Goal: Register for event/course

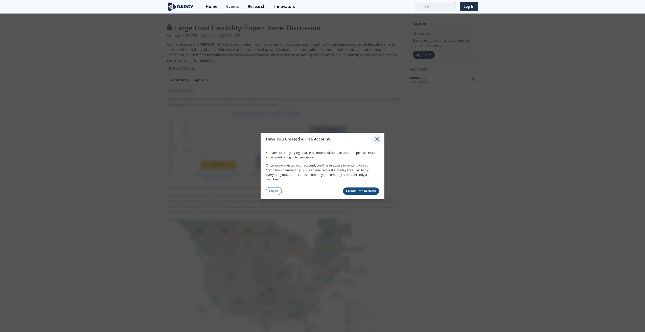
click at [319, 136] on div at bounding box center [378, 140] width 10 height 10
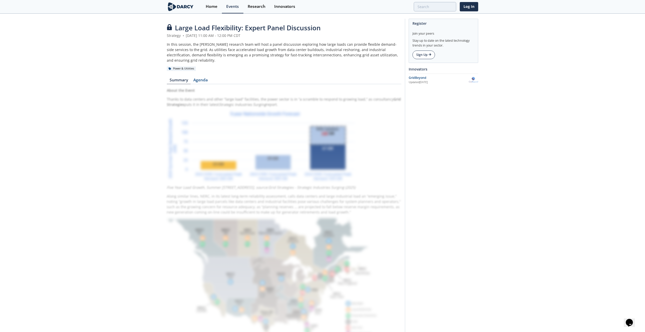
click at [319, 52] on link "Sign Up" at bounding box center [424, 55] width 23 height 9
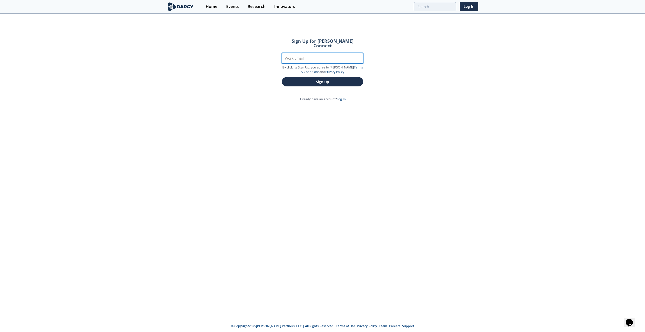
click at [319, 53] on input "Work Email" at bounding box center [322, 58] width 81 height 10
type input "[PERSON_NAME][EMAIL_ADDRESS][DOMAIN_NAME]"
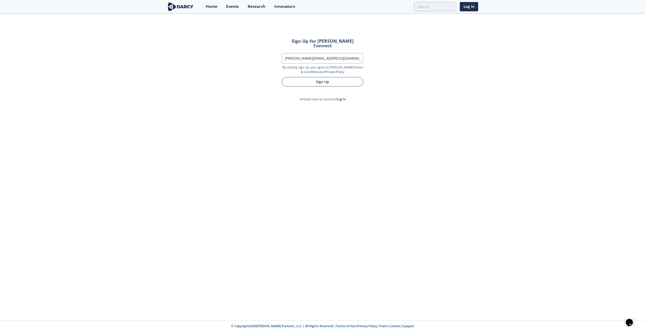
click at [316, 79] on button "Sign Up" at bounding box center [322, 81] width 81 height 9
click at [319, 69] on link "log in" at bounding box center [328, 71] width 8 height 4
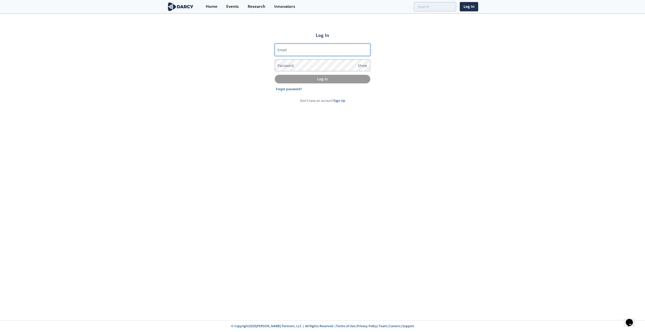
click at [307, 51] on input "Email" at bounding box center [323, 50] width 96 height 12
type input "[PERSON_NAME][EMAIL_ADDRESS][DOMAIN_NAME]"
click at [275, 75] on button "Log In" at bounding box center [323, 79] width 96 height 8
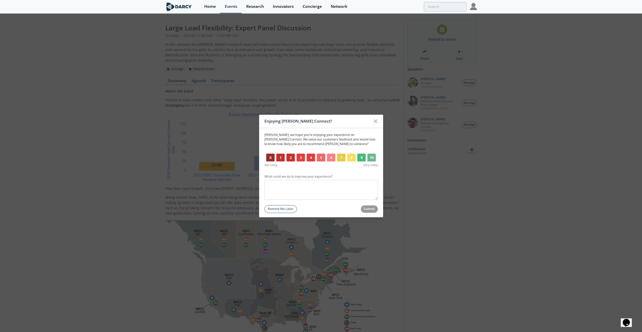
click at [319, 161] on button "10" at bounding box center [371, 158] width 9 height 8
click at [319, 119] on icon at bounding box center [375, 121] width 6 height 6
